Goal: Task Accomplishment & Management: Manage account settings

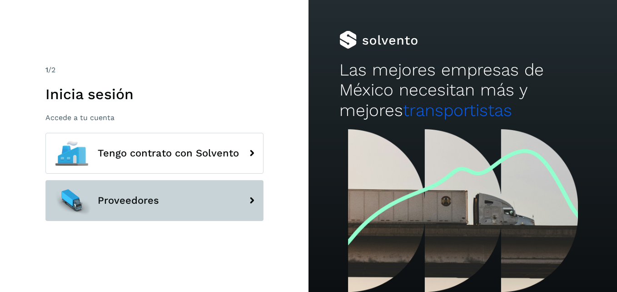
click at [130, 200] on span "Proveedores" at bounding box center [128, 200] width 61 height 11
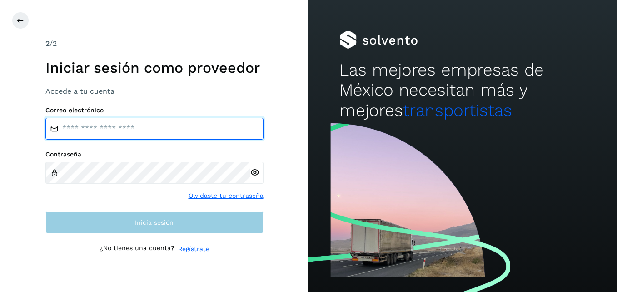
type input "**********"
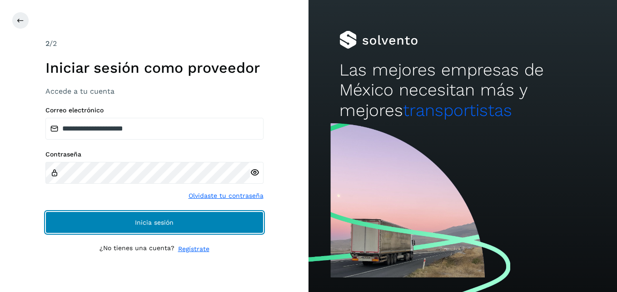
click at [115, 225] on button "Inicia sesión" at bounding box center [154, 222] width 218 height 22
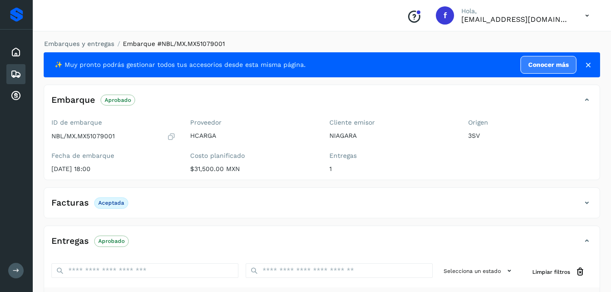
click at [20, 72] on icon at bounding box center [15, 74] width 11 height 11
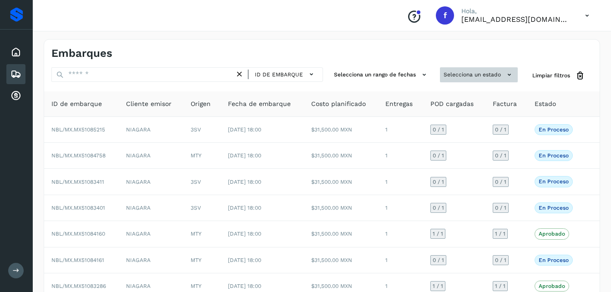
click at [495, 74] on button "Selecciona un estado" at bounding box center [479, 74] width 78 height 15
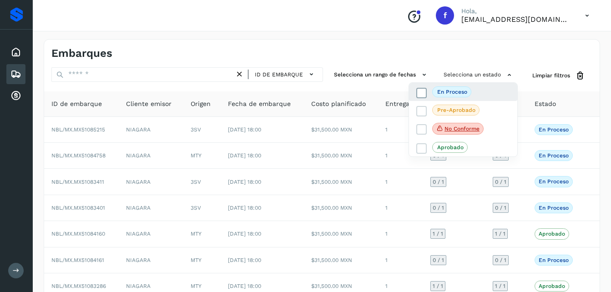
click at [449, 92] on p "En proceso" at bounding box center [452, 92] width 30 height 6
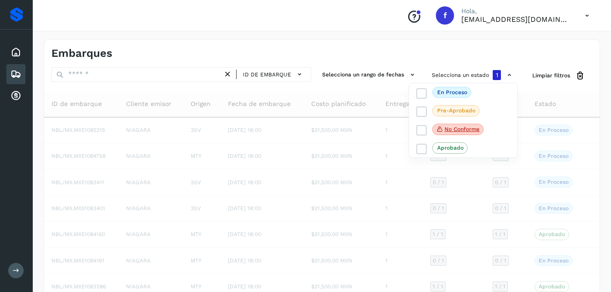
click at [496, 45] on div at bounding box center [305, 146] width 611 height 292
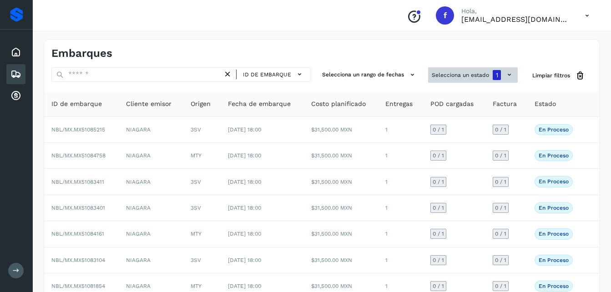
click at [487, 76] on button "Selecciona un estado 1" at bounding box center [473, 74] width 90 height 15
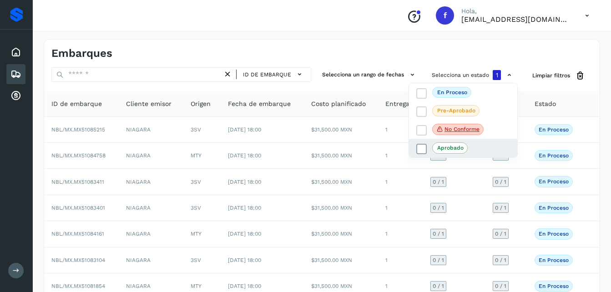
click at [451, 151] on span "Aprobado" at bounding box center [449, 147] width 35 height 11
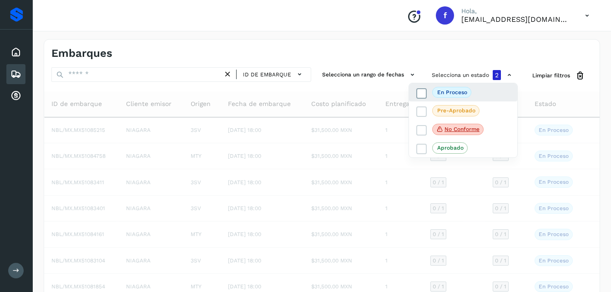
click at [435, 88] on span "En proceso" at bounding box center [451, 92] width 39 height 11
click at [450, 56] on div at bounding box center [305, 146] width 611 height 292
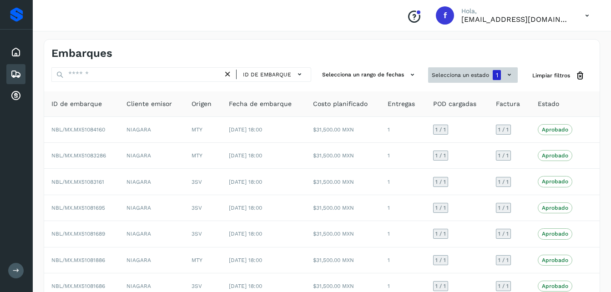
click at [502, 78] on button "Selecciona un estado 1" at bounding box center [473, 74] width 90 height 15
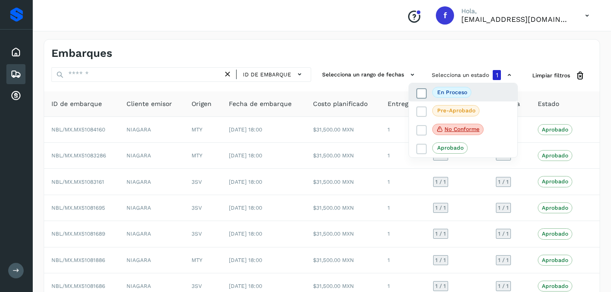
click at [426, 93] on span at bounding box center [421, 93] width 10 height 10
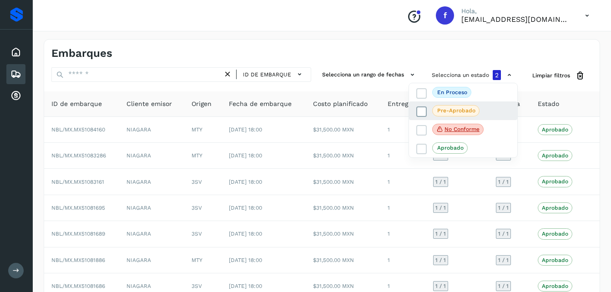
click at [422, 109] on icon at bounding box center [421, 111] width 9 height 9
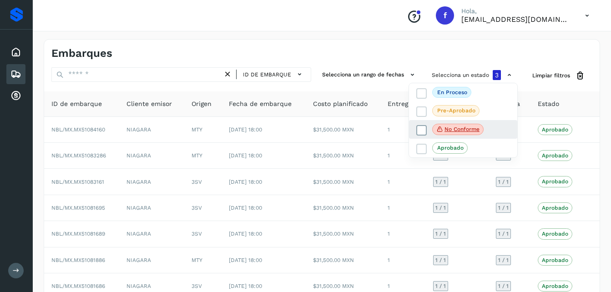
click at [422, 129] on icon at bounding box center [421, 129] width 9 height 9
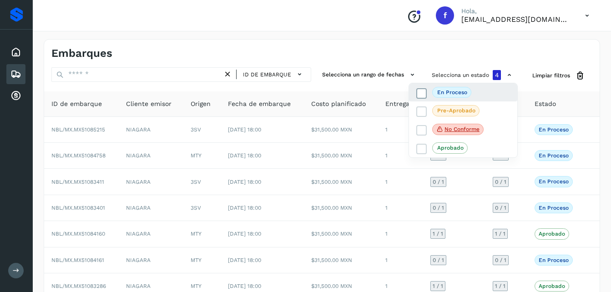
click at [424, 98] on icon at bounding box center [421, 93] width 9 height 9
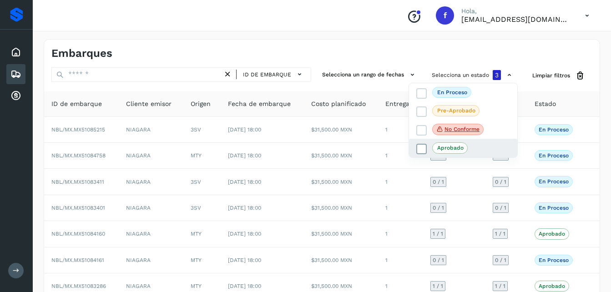
click at [426, 149] on span at bounding box center [421, 149] width 10 height 10
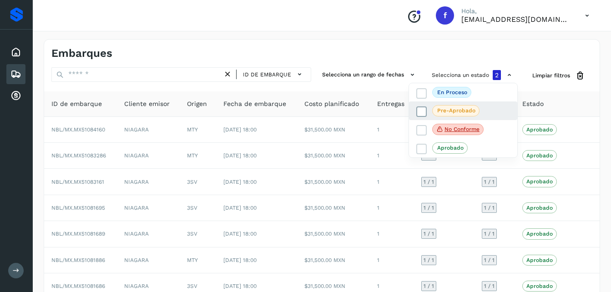
click at [423, 115] on icon at bounding box center [421, 111] width 9 height 9
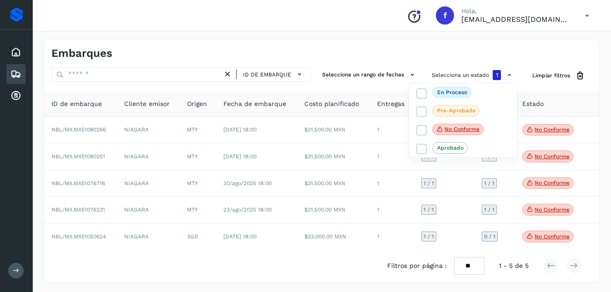
click at [496, 42] on div at bounding box center [305, 146] width 611 height 292
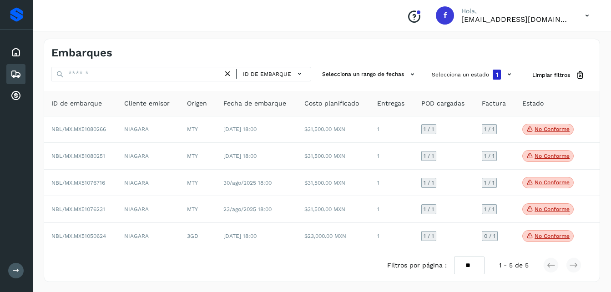
scroll to position [2, 0]
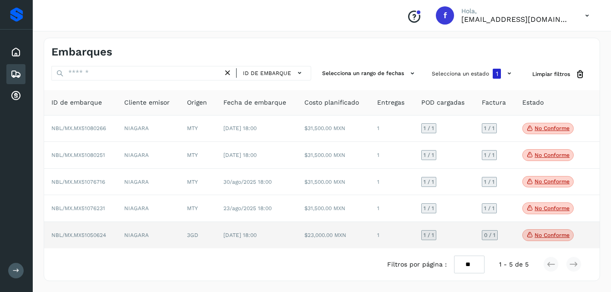
click at [536, 233] on p "No conforme" at bounding box center [551, 235] width 35 height 6
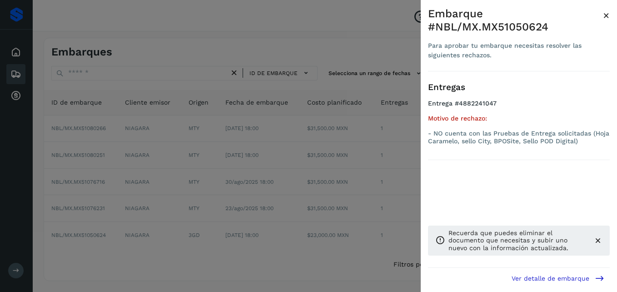
click at [609, 22] on button "×" at bounding box center [606, 15] width 7 height 16
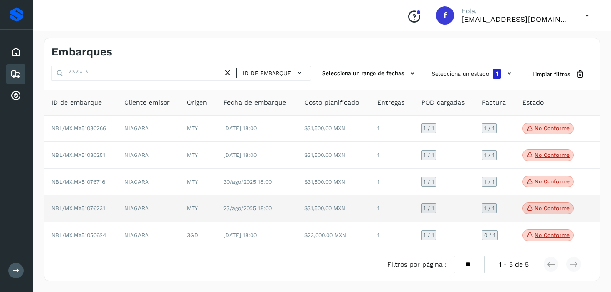
click at [550, 209] on p "No conforme" at bounding box center [551, 208] width 35 height 6
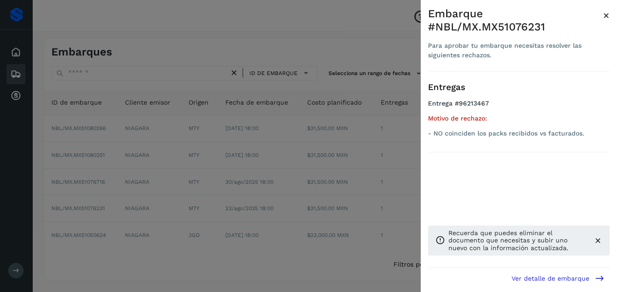
click at [331, 27] on div at bounding box center [308, 146] width 617 height 292
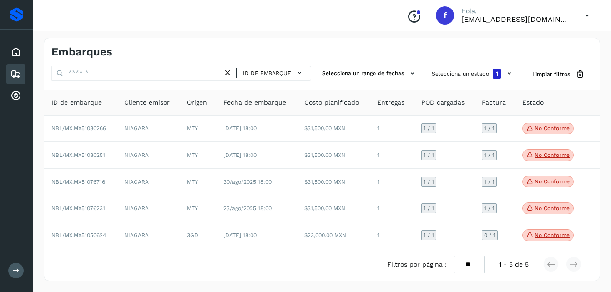
scroll to position [0, 0]
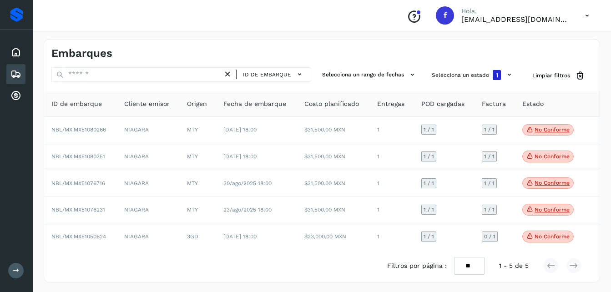
click at [515, 13] on p "Hola," at bounding box center [515, 11] width 109 height 8
click at [535, 16] on p "[EMAIL_ADDRESS][DOMAIN_NAME]" at bounding box center [515, 19] width 109 height 9
click at [582, 19] on icon at bounding box center [586, 15] width 19 height 19
click at [539, 43] on div "Cerrar sesión" at bounding box center [541, 40] width 108 height 17
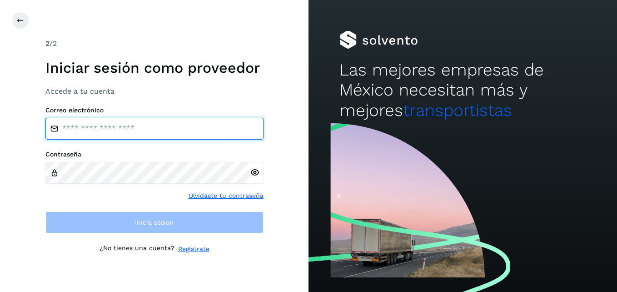
type input "**********"
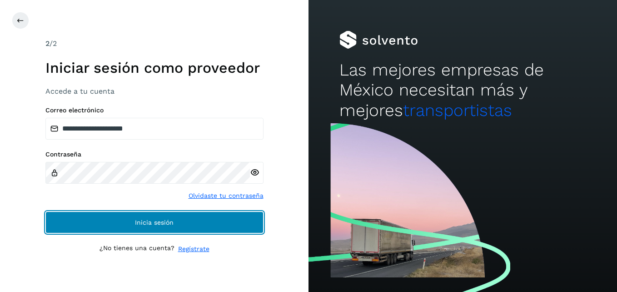
click at [95, 224] on button "Inicia sesión" at bounding box center [154, 222] width 218 height 22
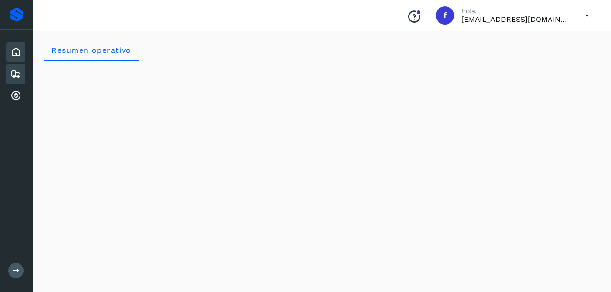
click at [15, 74] on icon at bounding box center [15, 74] width 11 height 11
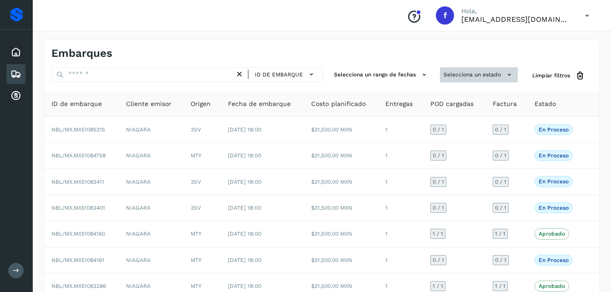
click at [499, 75] on button "Selecciona un estado" at bounding box center [479, 74] width 78 height 15
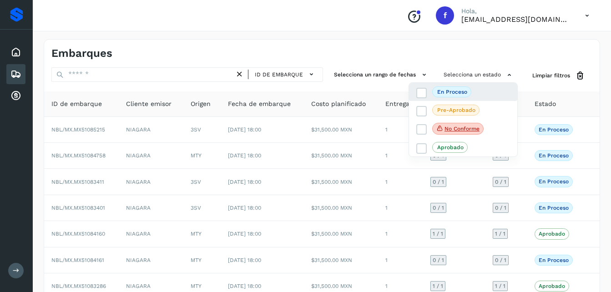
click at [479, 92] on div "En proceso" at bounding box center [463, 92] width 108 height 18
click at [424, 91] on icon at bounding box center [421, 92] width 9 height 9
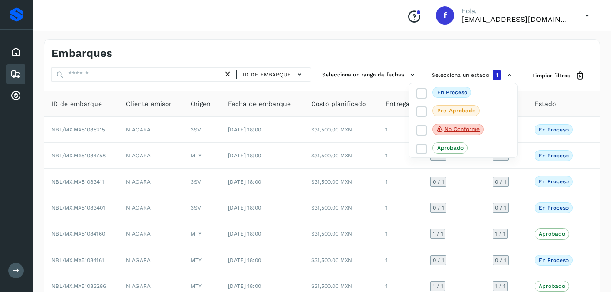
click at [424, 61] on div at bounding box center [305, 146] width 611 height 292
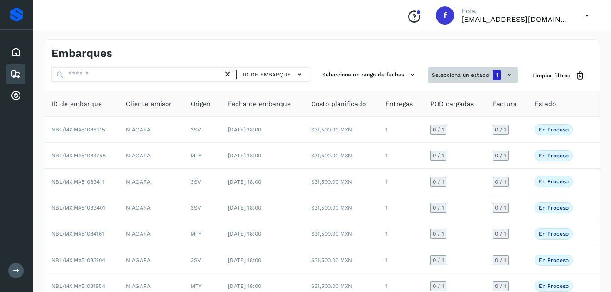
click at [481, 71] on button "Selecciona un estado 1" at bounding box center [473, 74] width 90 height 15
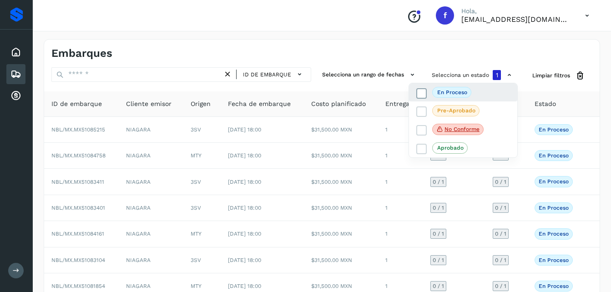
click at [466, 91] on p "En proceso" at bounding box center [452, 92] width 30 height 6
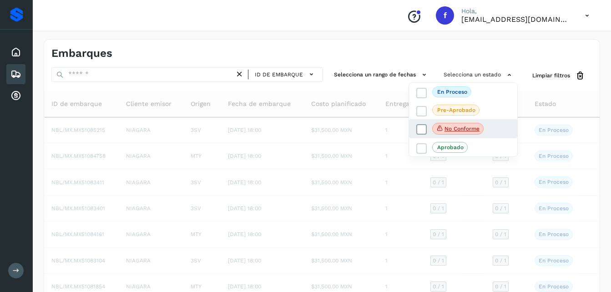
click at [471, 130] on p "No conforme" at bounding box center [461, 128] width 35 height 6
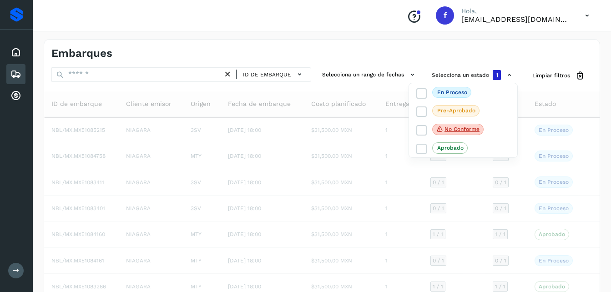
click at [430, 46] on div at bounding box center [305, 146] width 611 height 292
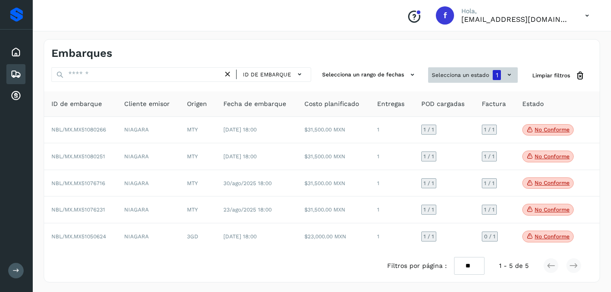
click at [496, 73] on span "1" at bounding box center [497, 75] width 2 height 6
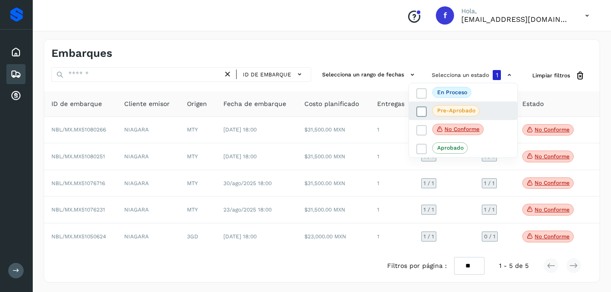
click at [435, 108] on span "Pre-Aprobado" at bounding box center [455, 110] width 47 height 11
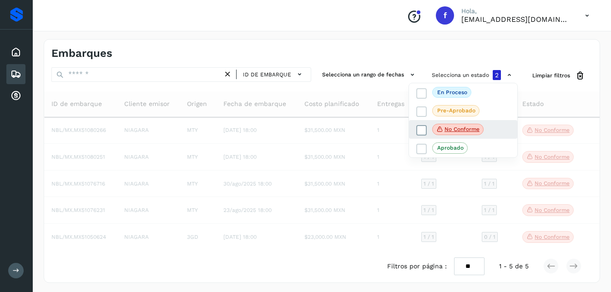
click at [421, 126] on icon at bounding box center [421, 129] width 9 height 9
click at [439, 58] on div at bounding box center [305, 146] width 611 height 292
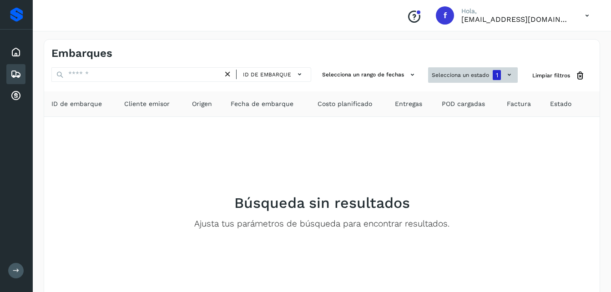
click at [454, 76] on button "Selecciona un estado 1" at bounding box center [473, 74] width 90 height 15
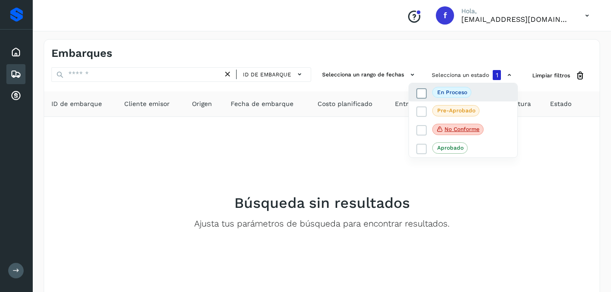
click at [452, 88] on span "En proceso" at bounding box center [451, 92] width 39 height 11
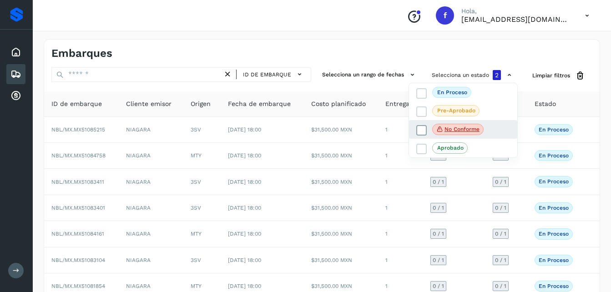
click at [427, 127] on label "No conforme" at bounding box center [449, 130] width 67 height 12
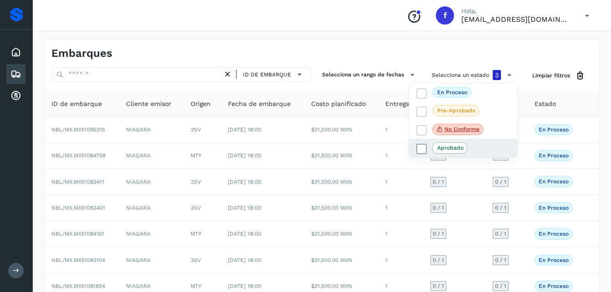
click at [422, 148] on icon at bounding box center [421, 149] width 9 height 9
click at [427, 43] on div at bounding box center [305, 146] width 611 height 292
